Goal: Navigation & Orientation: Find specific page/section

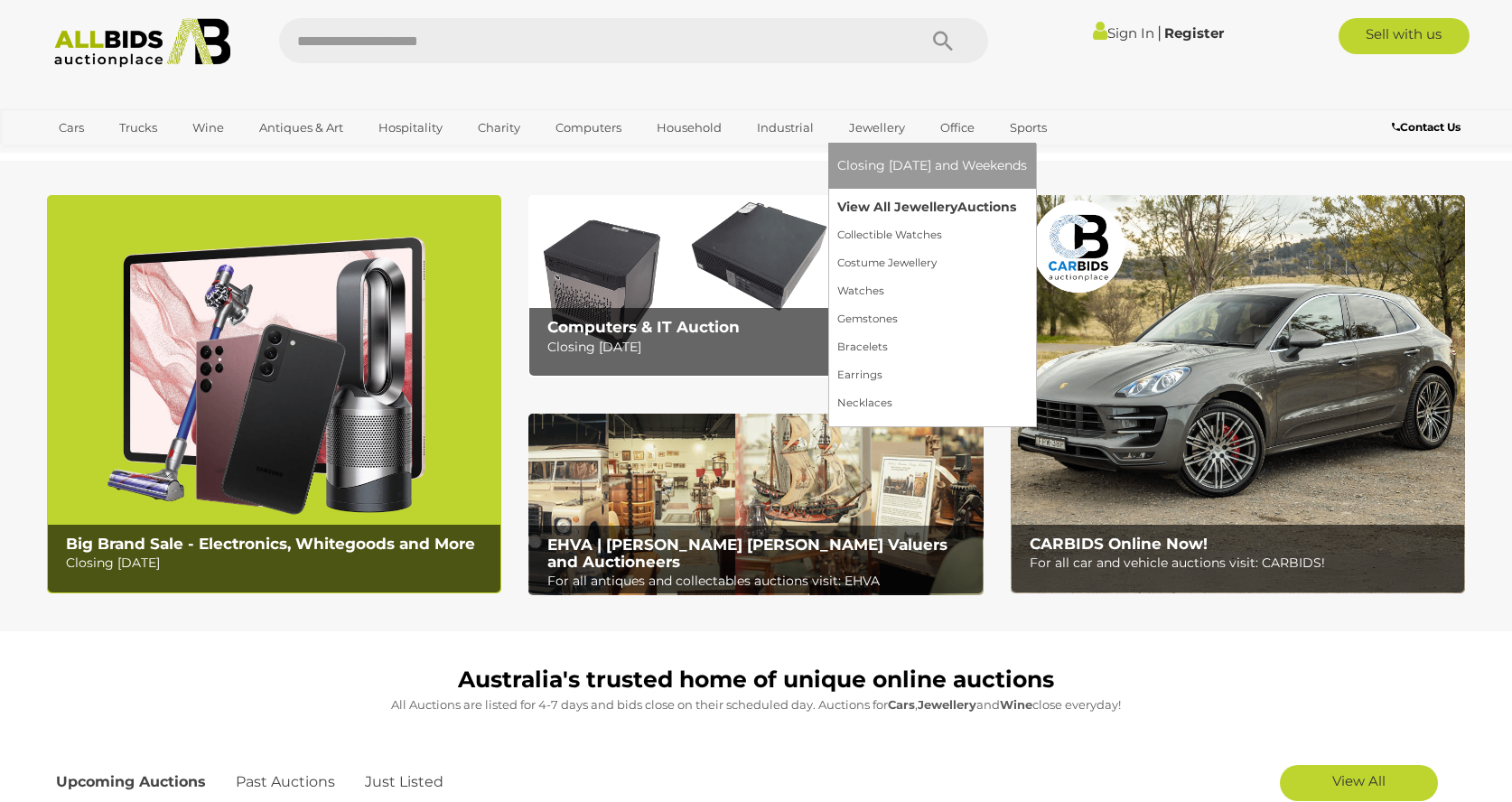
click at [878, 204] on link "View All Jewellery Auctions" at bounding box center [932, 207] width 189 height 28
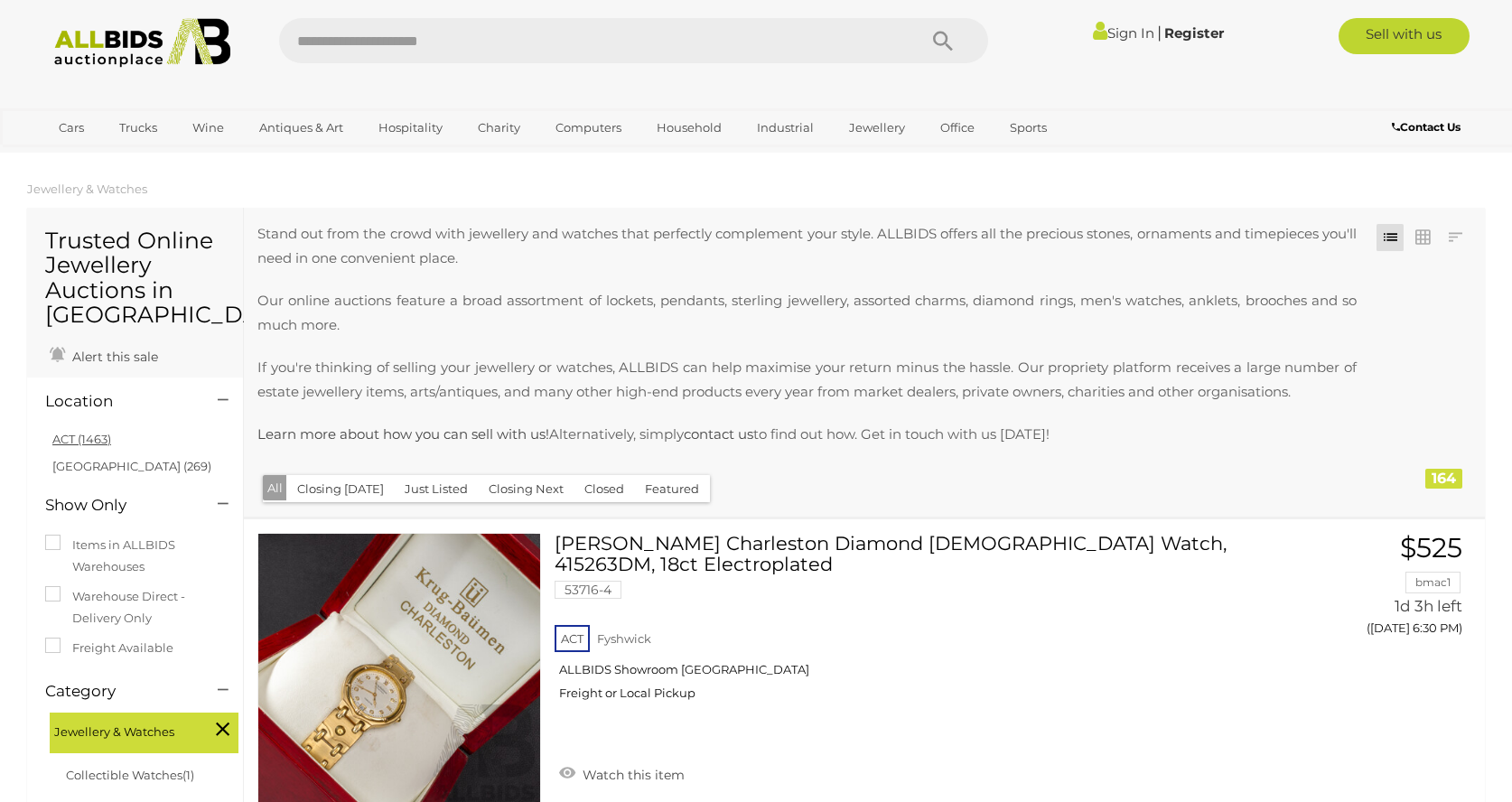
click at [75, 435] on link "ACT (1463)" at bounding box center [82, 439] width 59 height 15
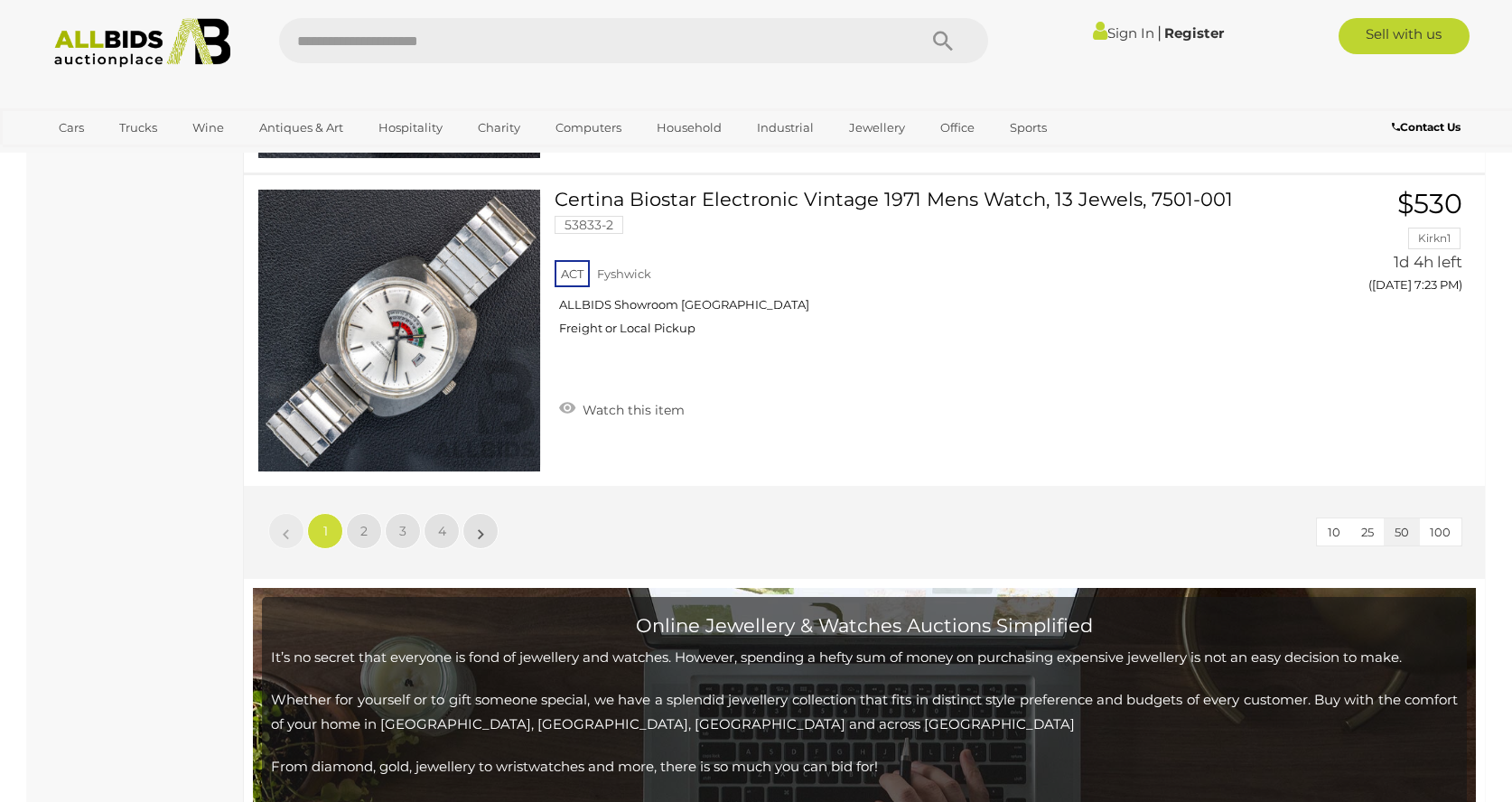
scroll to position [15675, 0]
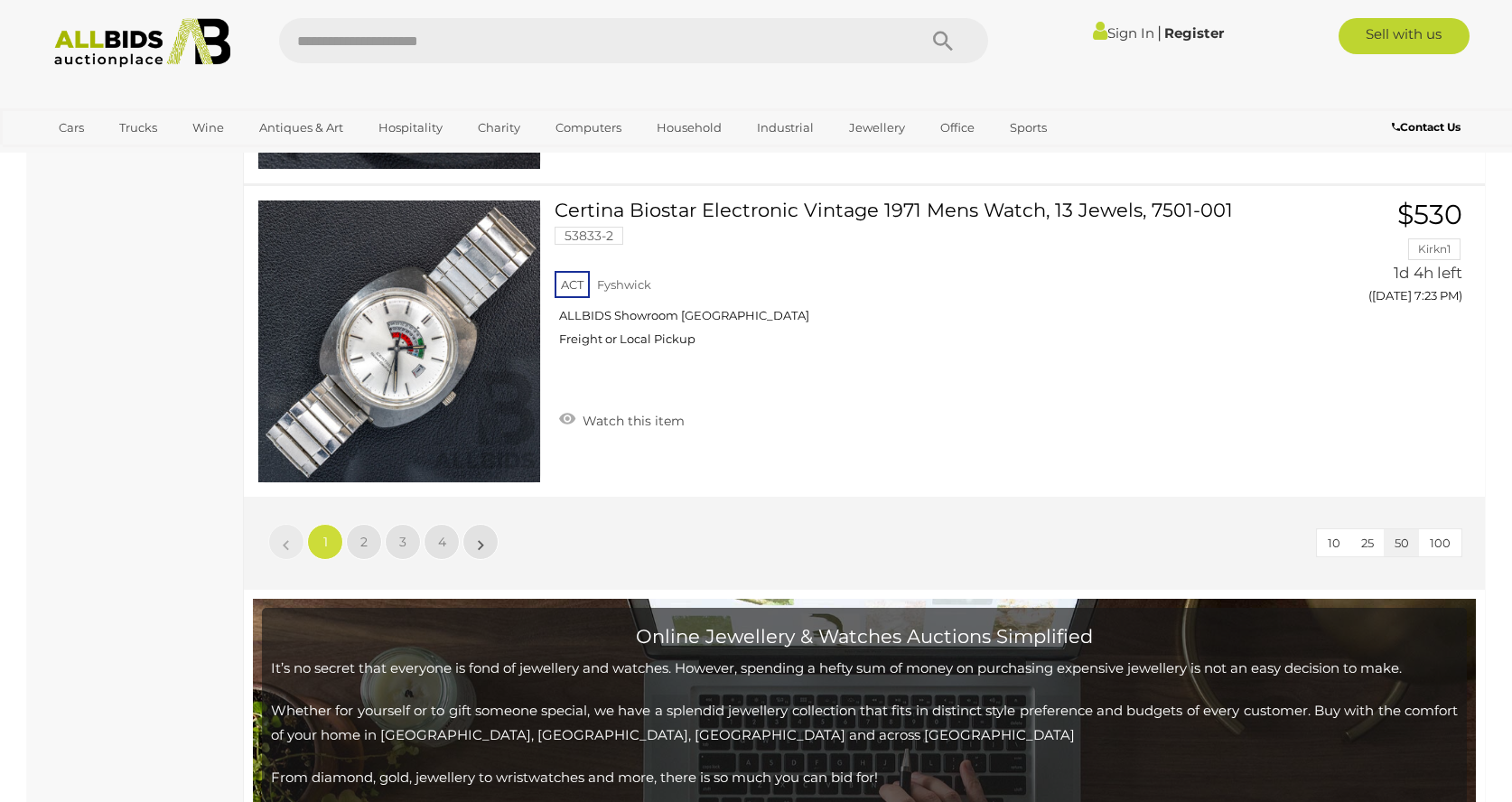
click at [1445, 541] on span "100" at bounding box center [1440, 543] width 21 height 15
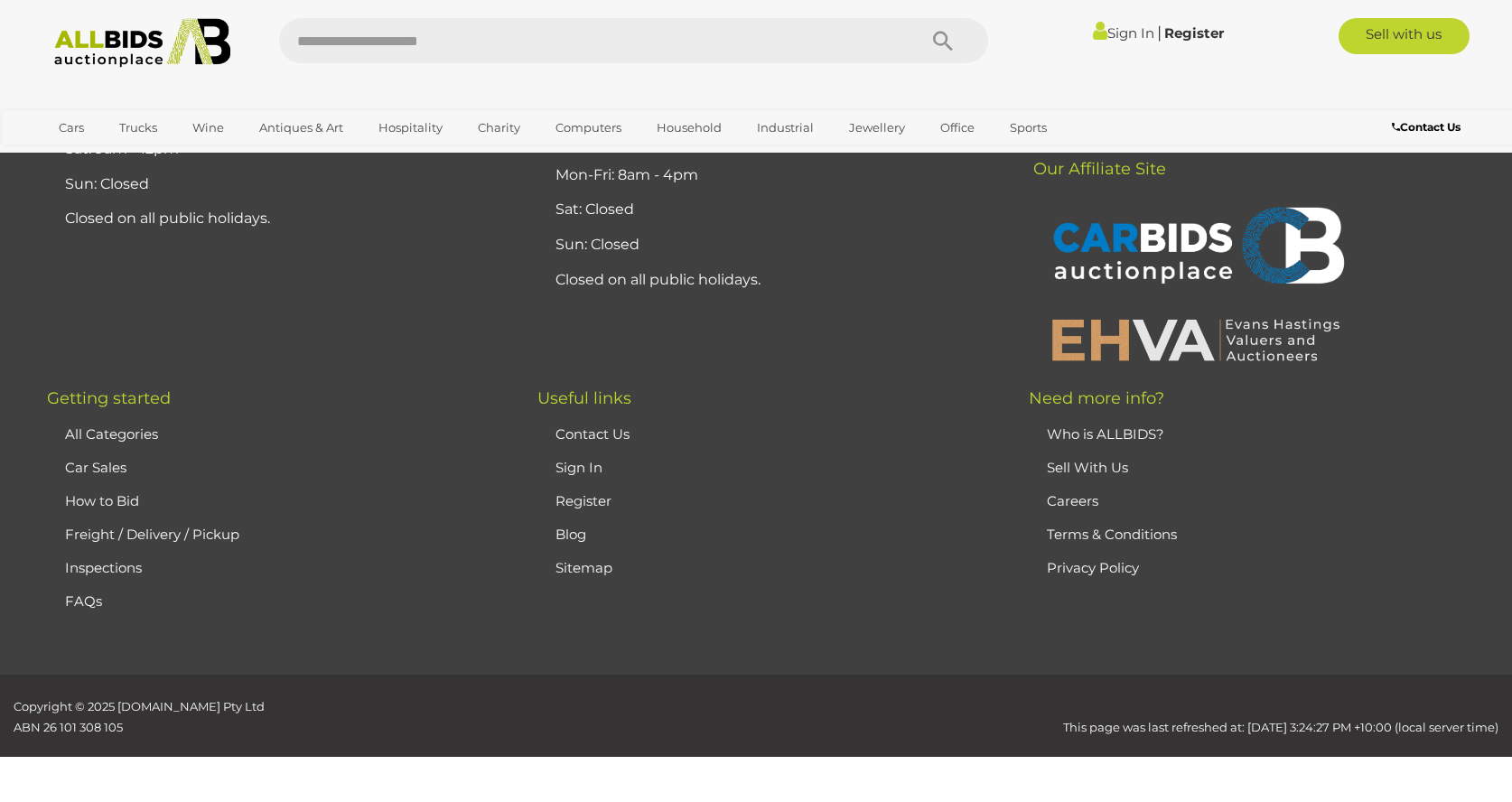
scroll to position [335, 0]
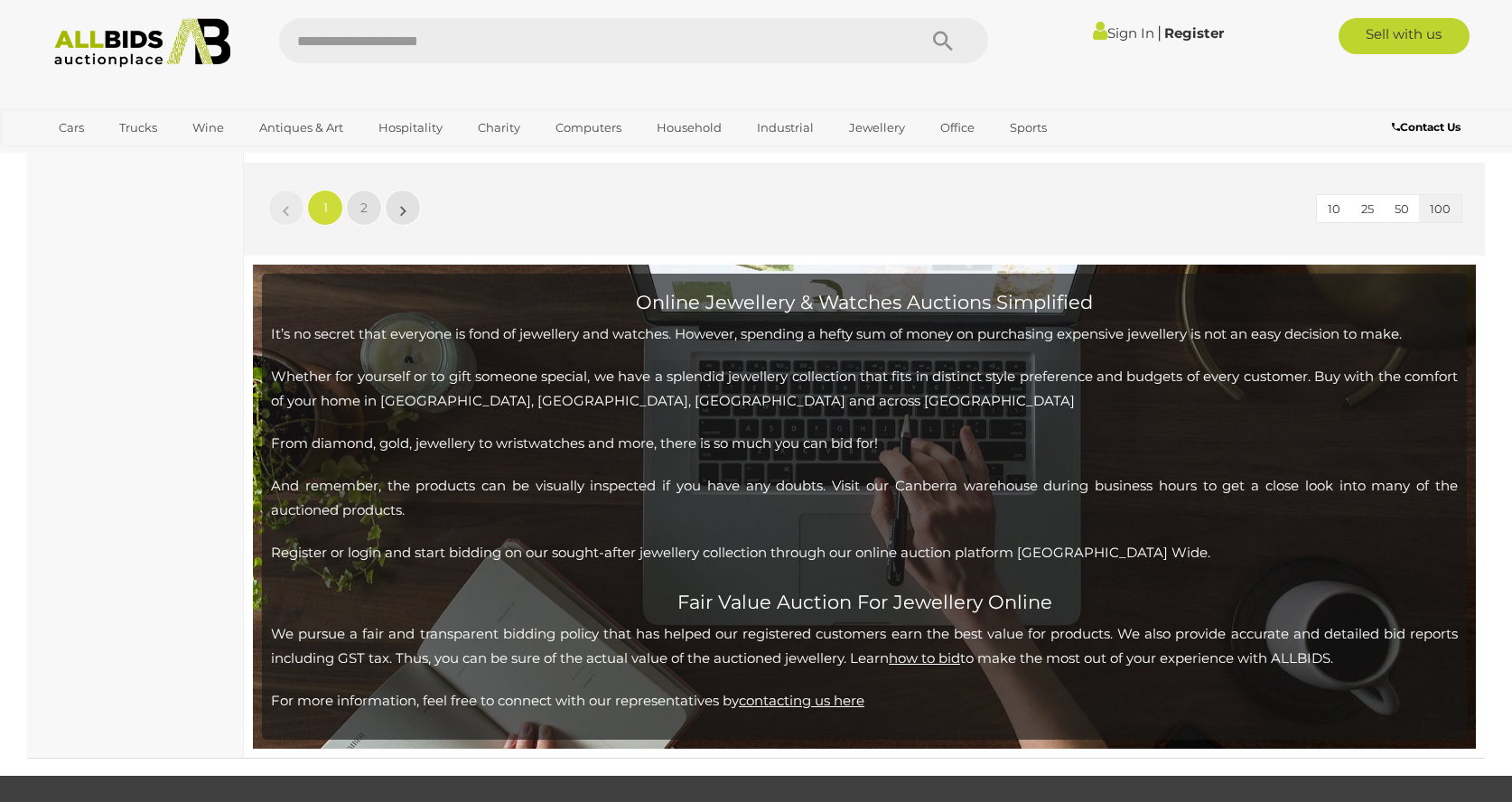
scroll to position [31670, 0]
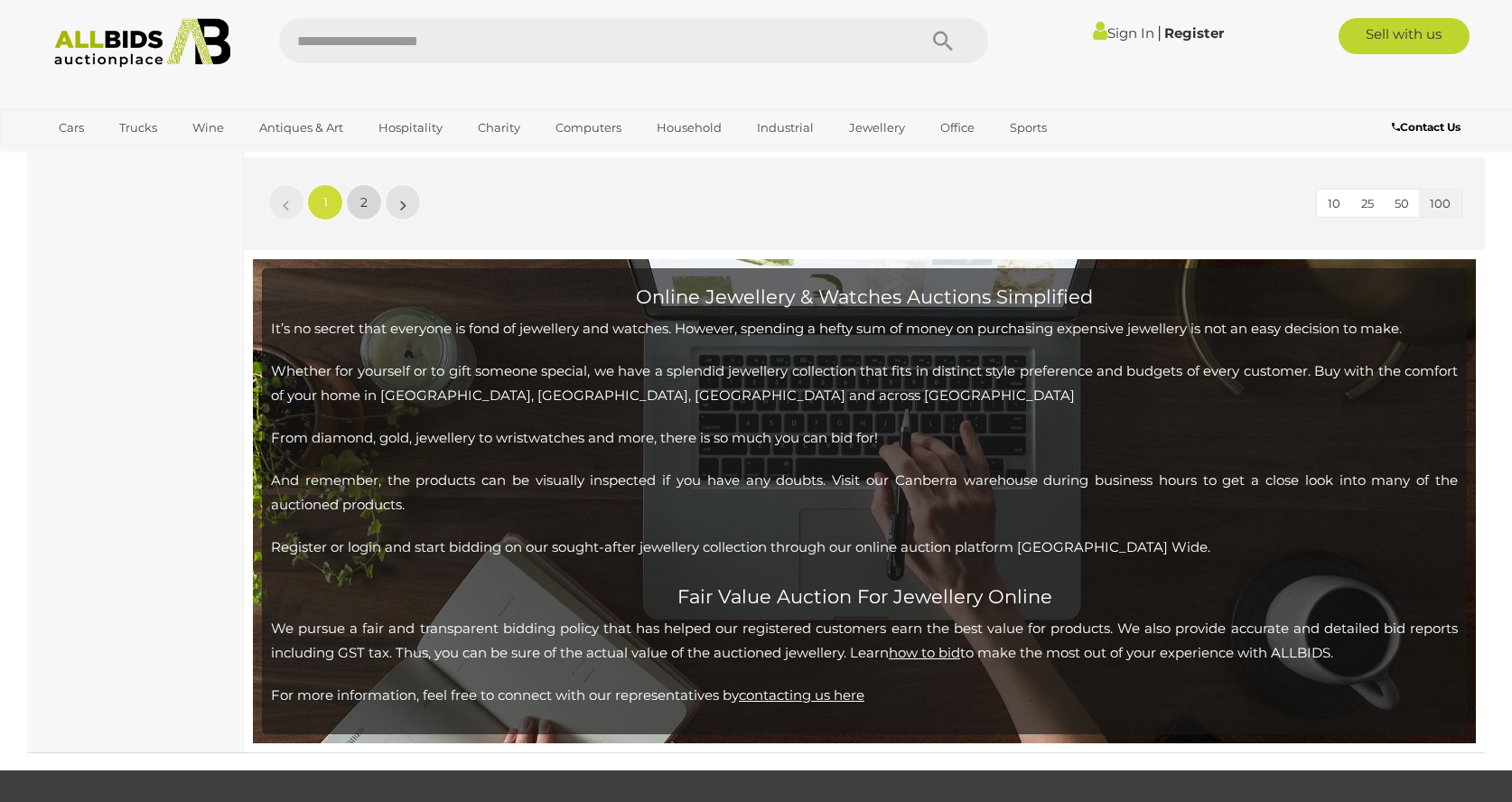
click at [365, 197] on span "2" at bounding box center [364, 202] width 7 height 16
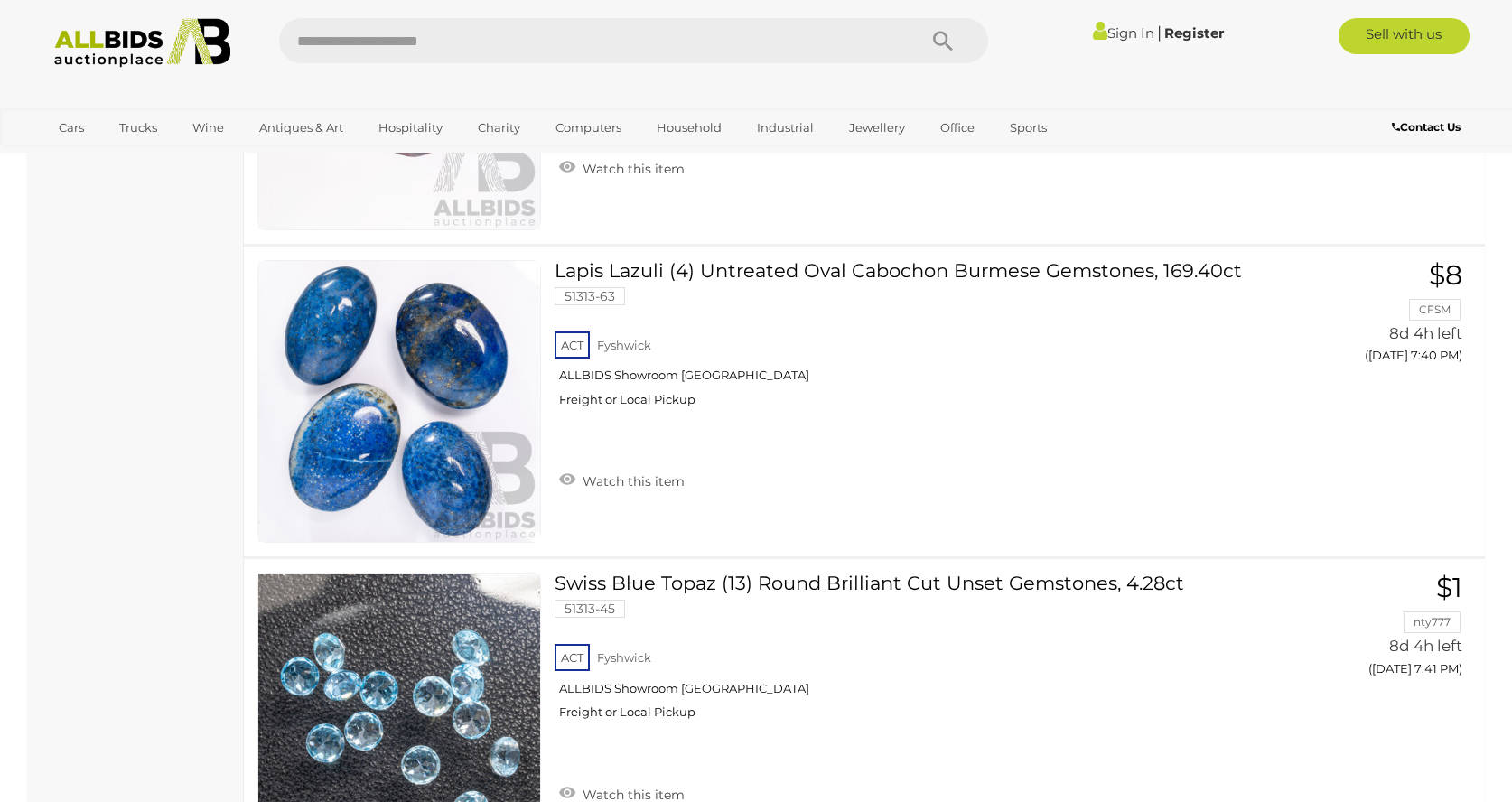
scroll to position [16432, 0]
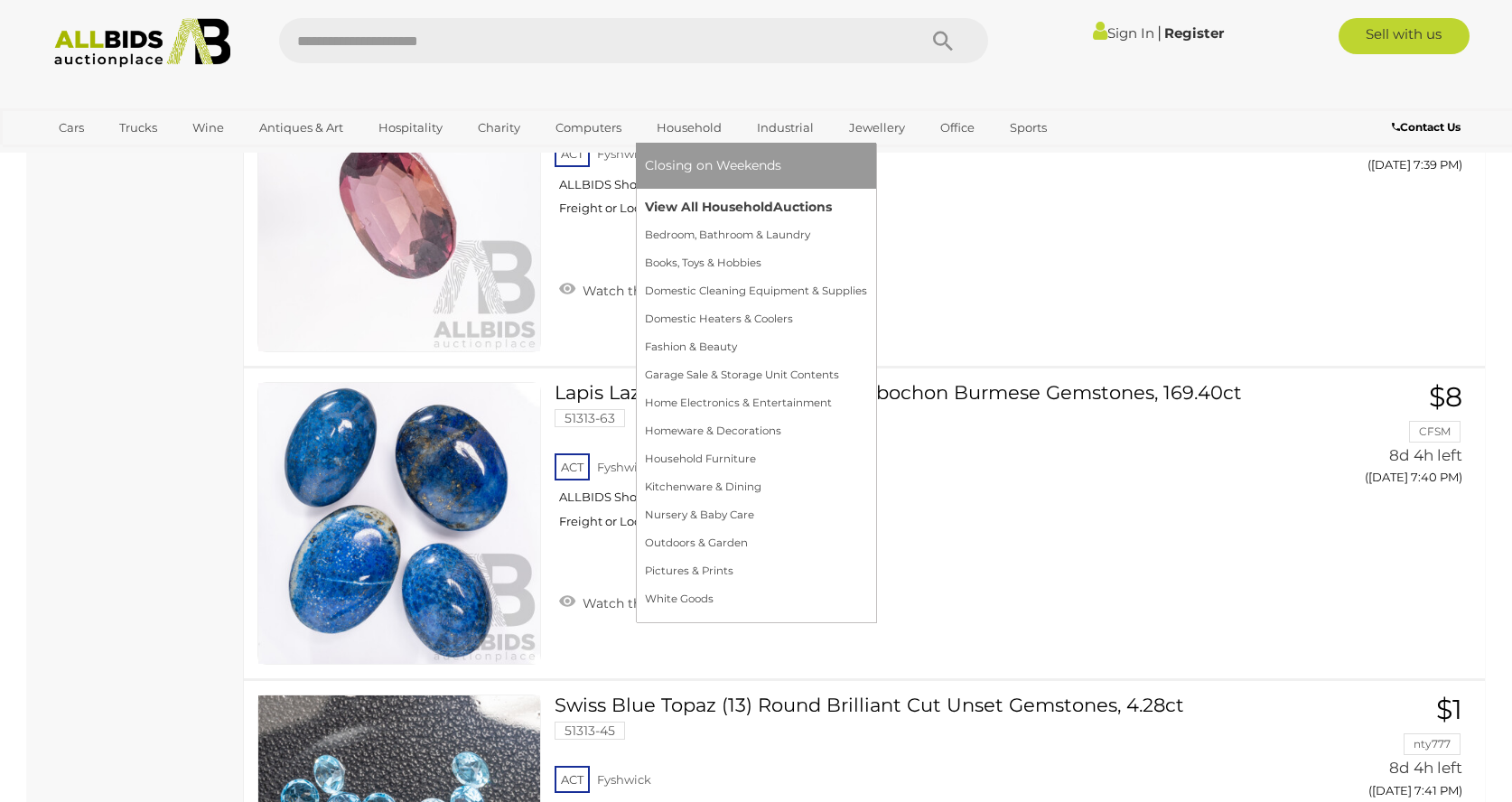
click at [679, 209] on link "View All Household Auctions" at bounding box center [756, 207] width 222 height 28
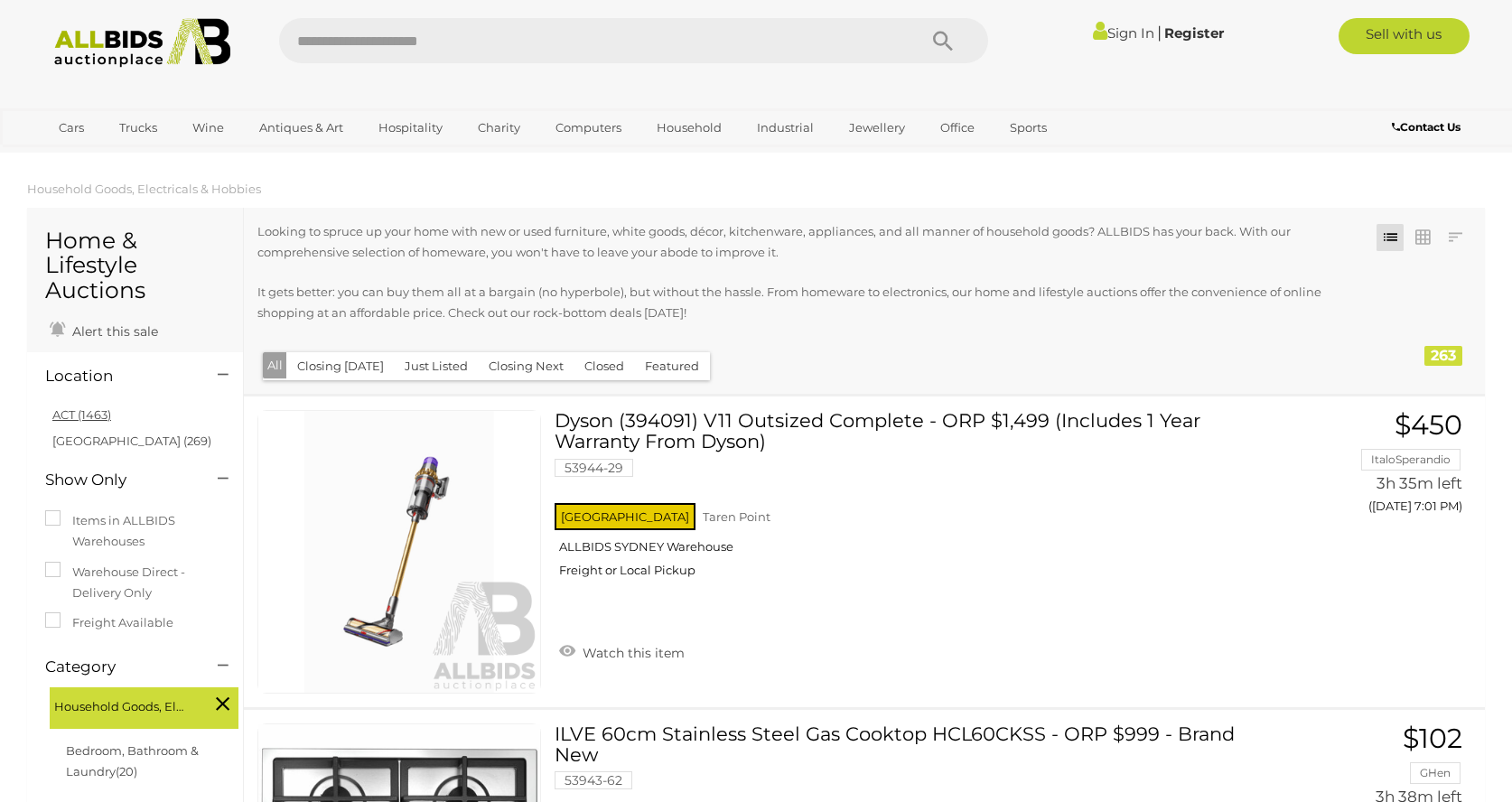
click at [95, 417] on link "ACT (1463)" at bounding box center [82, 414] width 59 height 15
